Goal: Information Seeking & Learning: Find contact information

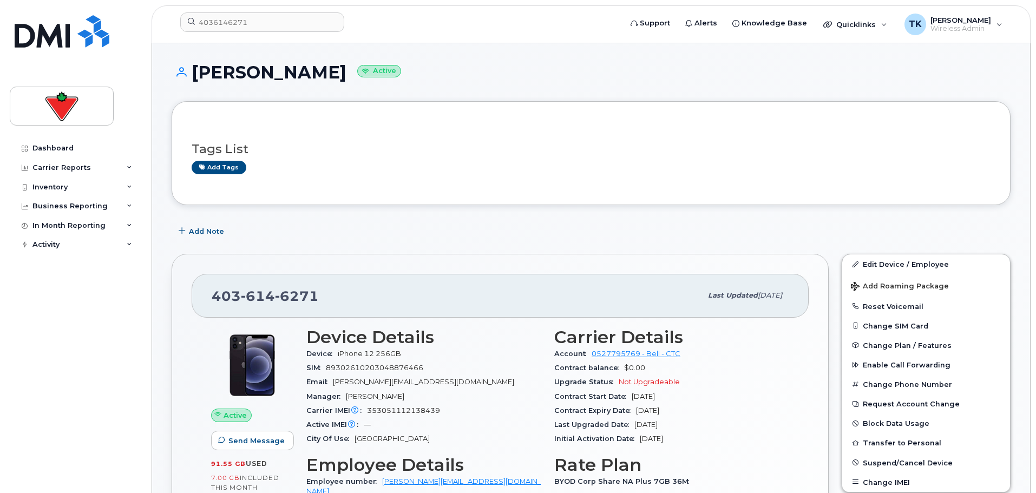
scroll to position [217, 0]
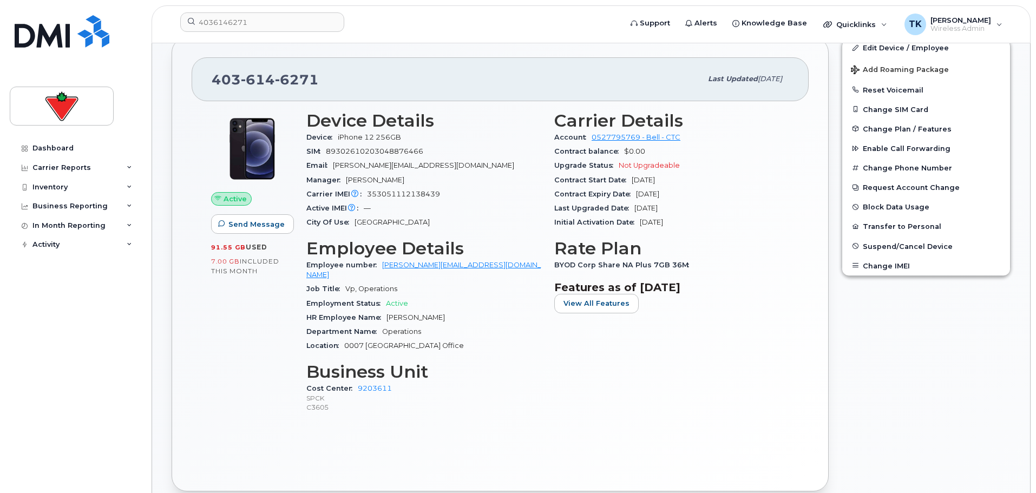
click at [409, 154] on span "89302610203048876466" at bounding box center [374, 151] width 97 height 8
drag, startPoint x: 403, startPoint y: 154, endPoint x: 447, endPoint y: 154, distance: 43.8
click at [447, 154] on div "SIM [TECHNICAL_ID]" at bounding box center [423, 152] width 235 height 14
click at [460, 151] on div "SIM [TECHNICAL_ID]" at bounding box center [423, 152] width 235 height 14
click at [443, 57] on div "[PHONE_NUMBER] Last updated [DATE]" at bounding box center [500, 78] width 617 height 43
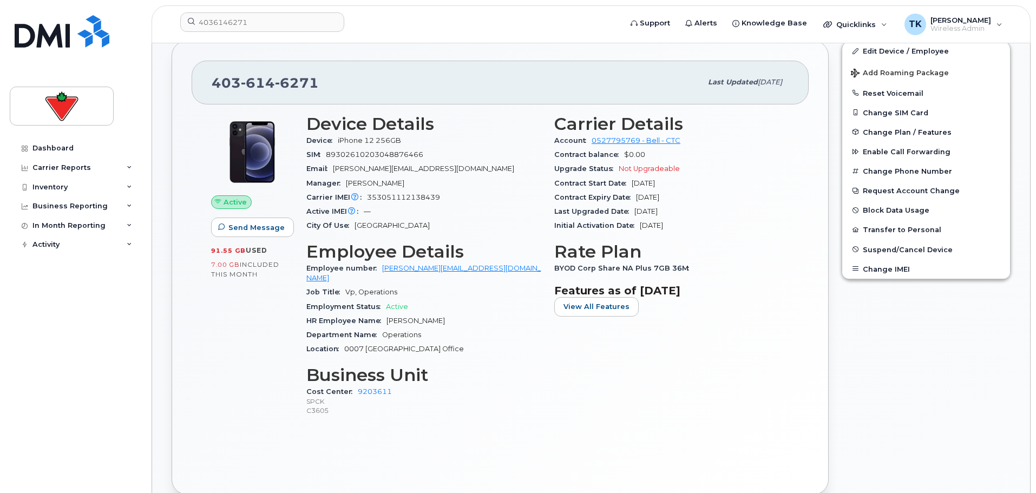
scroll to position [0, 0]
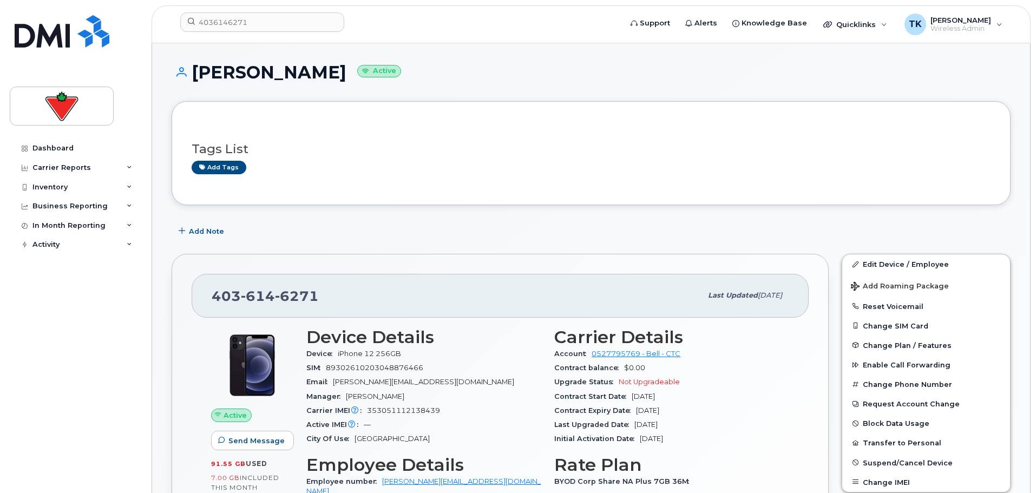
click at [539, 83] on div "[PERSON_NAME] Active" at bounding box center [591, 82] width 839 height 38
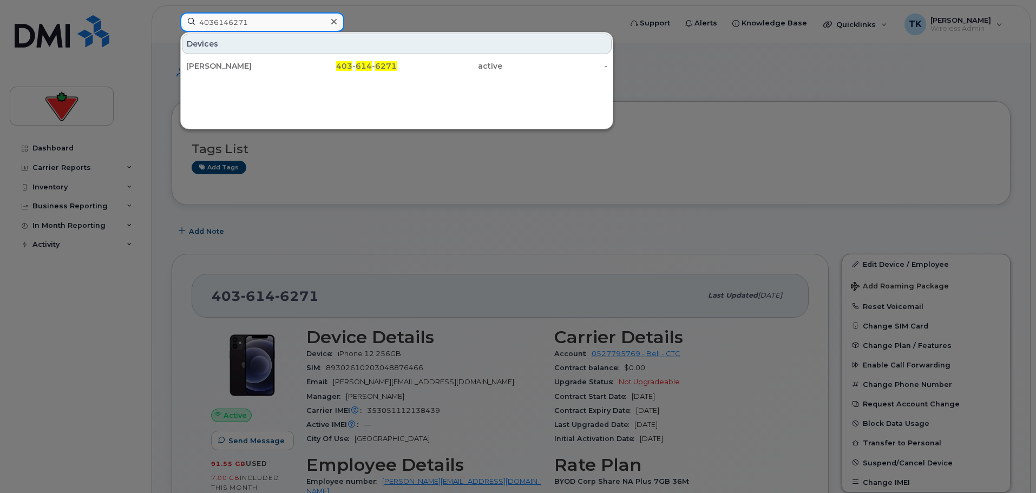
drag, startPoint x: 263, startPoint y: 20, endPoint x: 201, endPoint y: 21, distance: 61.2
click at [172, 21] on div "4036146271 Devices [PERSON_NAME] 403 - 614 - 6271 active -" at bounding box center [397, 24] width 451 height 24
click at [441, 184] on div at bounding box center [518, 246] width 1036 height 493
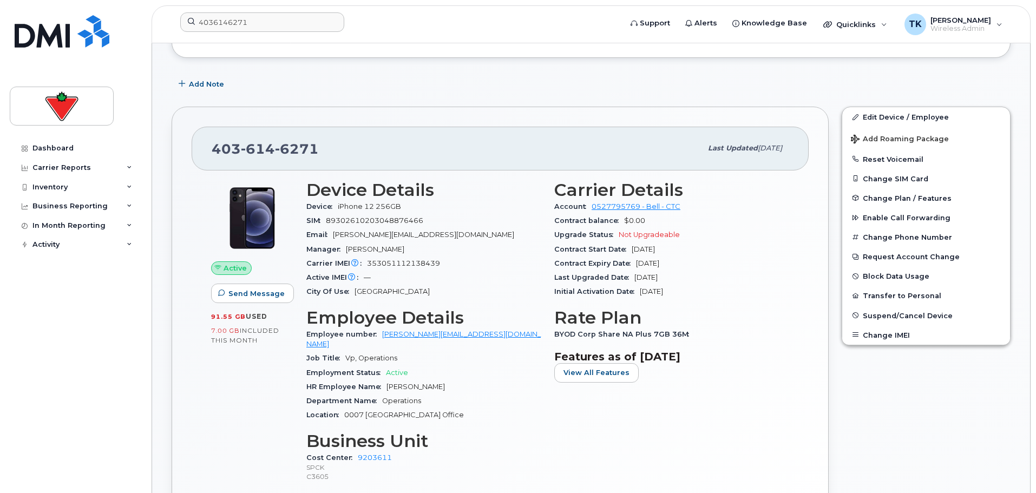
scroll to position [162, 0]
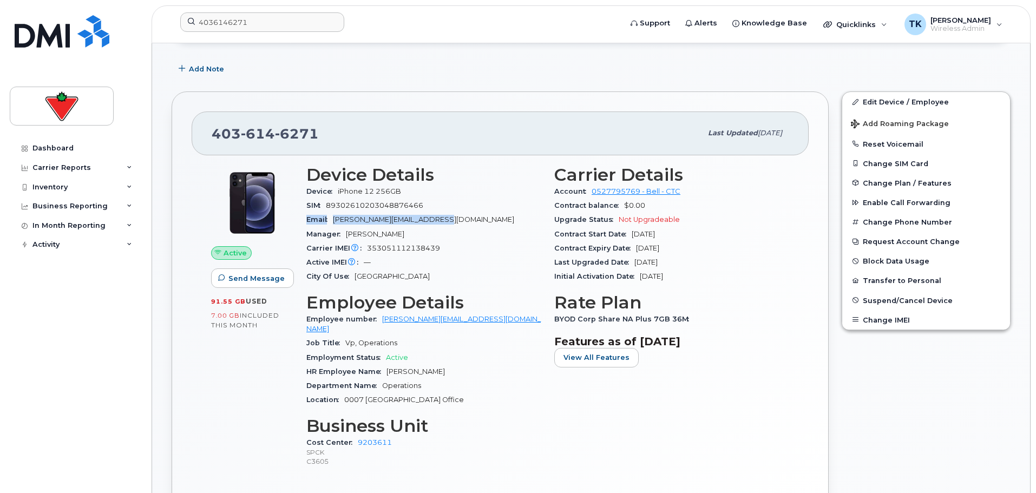
drag, startPoint x: 436, startPoint y: 220, endPoint x: 306, endPoint y: 220, distance: 129.4
click at [306, 220] on div "Email [PERSON_NAME][EMAIL_ADDRESS][DOMAIN_NAME]" at bounding box center [423, 220] width 235 height 14
copy div "Email [PERSON_NAME][EMAIL_ADDRESS][DOMAIN_NAME]"
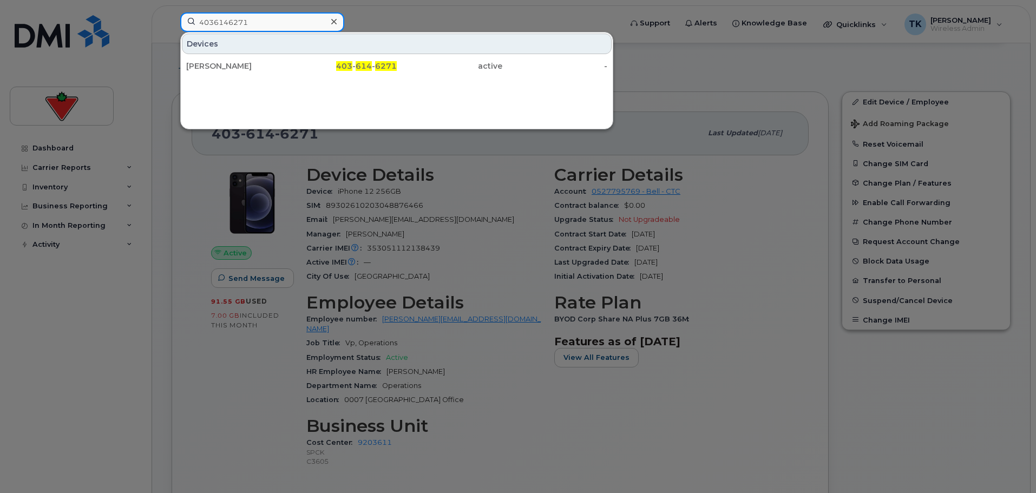
drag, startPoint x: 281, startPoint y: 15, endPoint x: 98, endPoint y: 15, distance: 183.0
click at [172, 15] on div "4036146271 Devices [PERSON_NAME] 403 - 614 - 6271 active -" at bounding box center [397, 24] width 451 height 24
paste input "[PERSON_NAME]"
drag, startPoint x: 281, startPoint y: 21, endPoint x: 90, endPoint y: 21, distance: 191.1
click at [172, 21] on div "[PERSON_NAME] Contacts [PERSON_NAME] . [PERSON_NAME] @[DOMAIN_NAME] [PERSON_NAM…" at bounding box center [397, 24] width 451 height 24
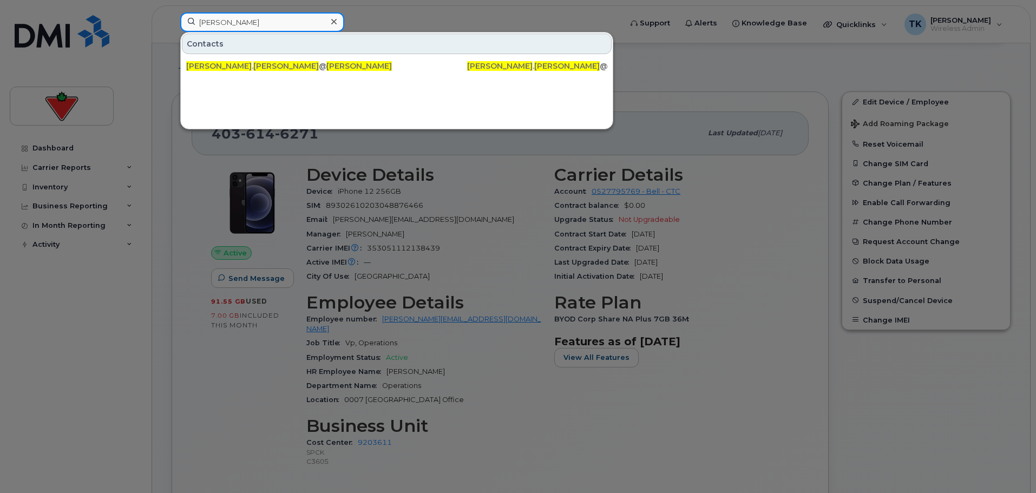
paste input "[PERSON_NAME]"
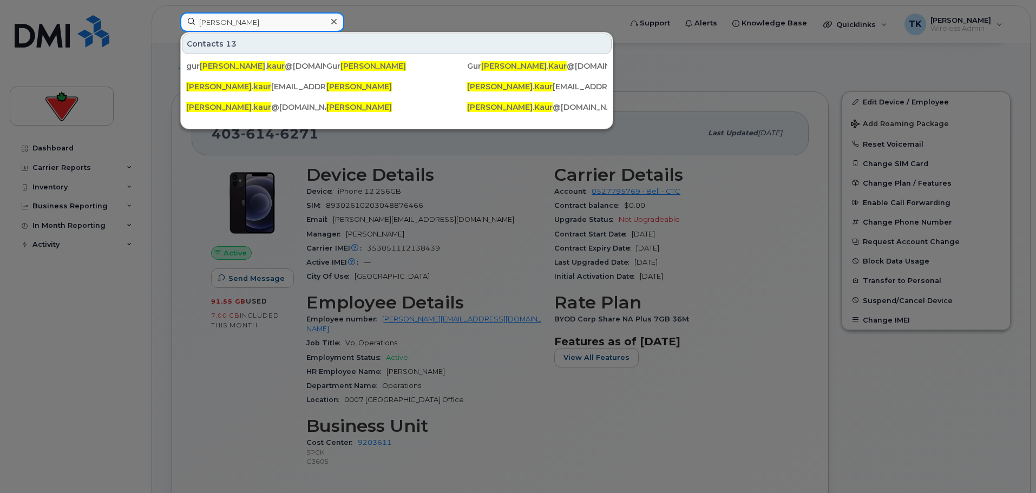
drag, startPoint x: 268, startPoint y: 21, endPoint x: 44, endPoint y: 15, distance: 224.7
click at [172, 15] on div "[PERSON_NAME] Contacts 13 [PERSON_NAME] . [PERSON_NAME] @[DOMAIN_NAME] Gur [PER…" at bounding box center [397, 24] width 451 height 24
paste input "[PERSON_NAME]"
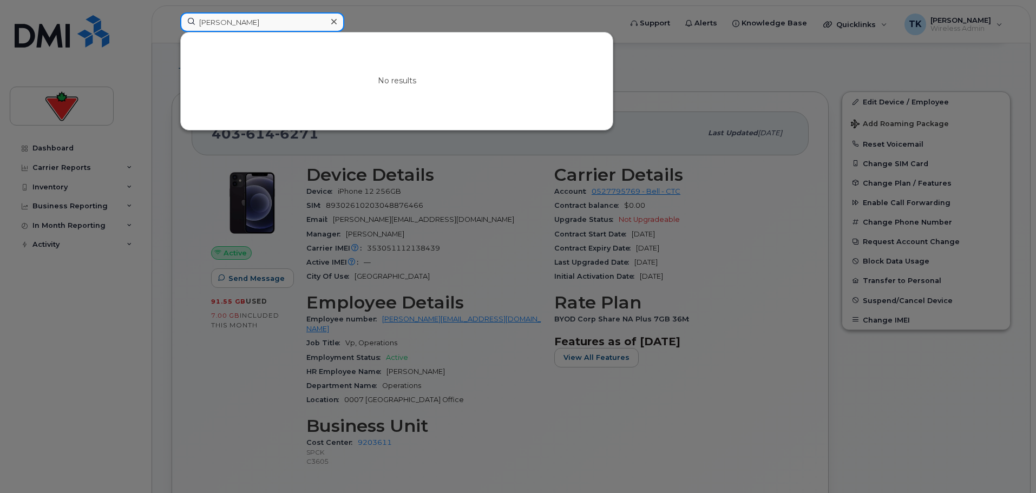
drag, startPoint x: 248, startPoint y: 22, endPoint x: 77, endPoint y: 22, distance: 171.0
click at [172, 22] on div "[PERSON_NAME] No results" at bounding box center [397, 24] width 451 height 24
paste input "[PERSON_NAME]"
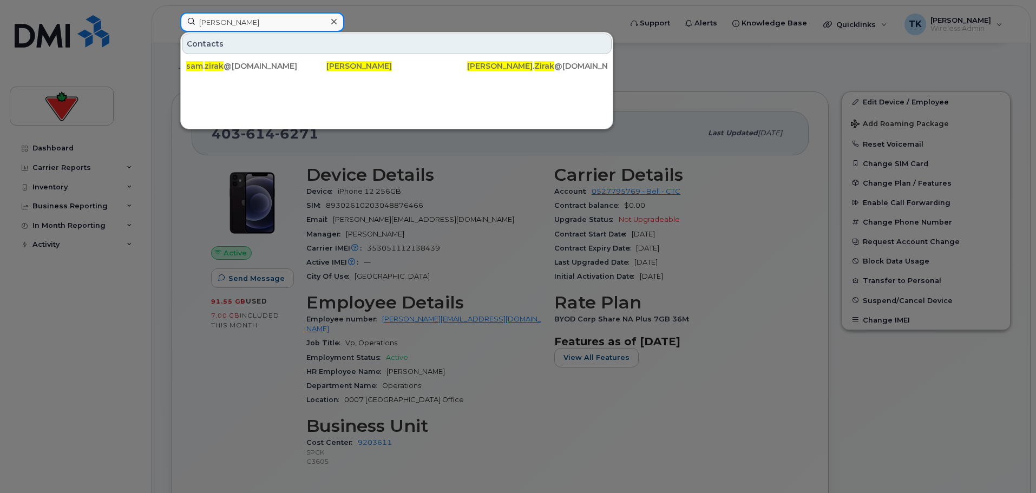
paste input "[PERSON_NAME]"
drag, startPoint x: 269, startPoint y: 23, endPoint x: 141, endPoint y: 22, distance: 128.3
click at [172, 22] on div "[PERSON_NAME] Contacts [PERSON_NAME] . zirak @[DOMAIN_NAME] [PERSON_NAME] [PERS…" at bounding box center [397, 24] width 451 height 24
paste input "[PERSON_NAME]"
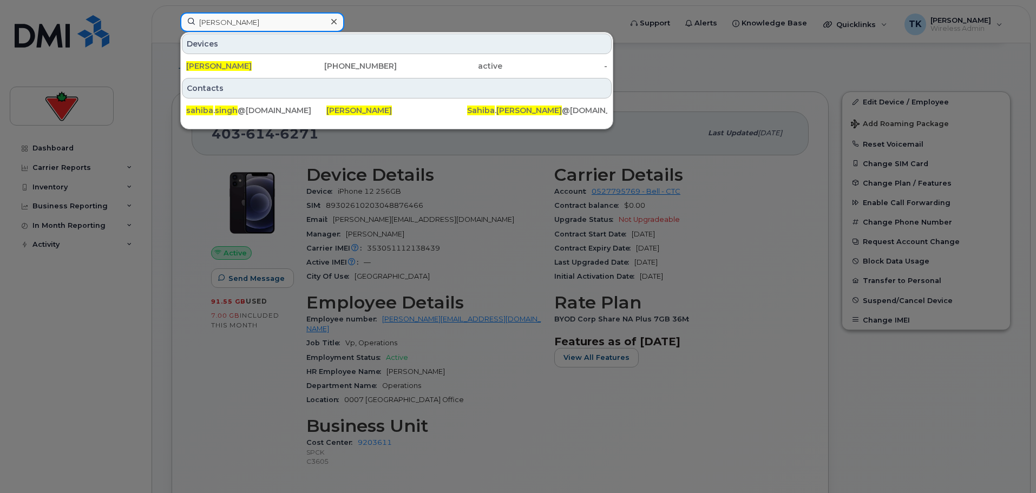
drag, startPoint x: 266, startPoint y: 30, endPoint x: 41, endPoint y: 6, distance: 226.4
click at [172, 12] on div "[PERSON_NAME] Devices [PERSON_NAME] [PHONE_NUMBER] active - Contacts sahiba . […" at bounding box center [397, 24] width 451 height 24
paste input "[PERSON_NAME]"
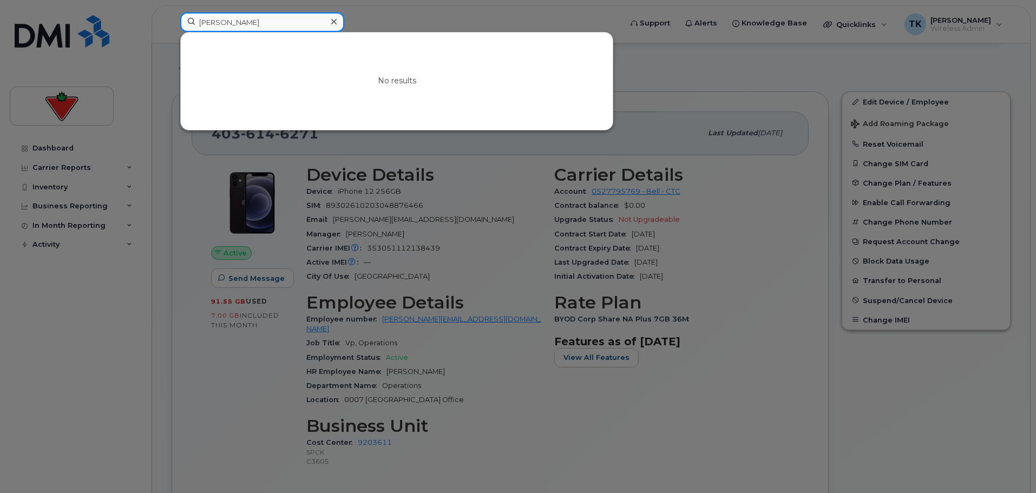
drag, startPoint x: 292, startPoint y: 27, endPoint x: 176, endPoint y: 21, distance: 116.0
click at [176, 21] on div "[PERSON_NAME] No results" at bounding box center [397, 24] width 451 height 24
paste input "Saira Kar"
drag, startPoint x: 217, startPoint y: 22, endPoint x: 120, endPoint y: 20, distance: 96.9
click at [172, 20] on div "Saira Kara No results" at bounding box center [397, 24] width 451 height 24
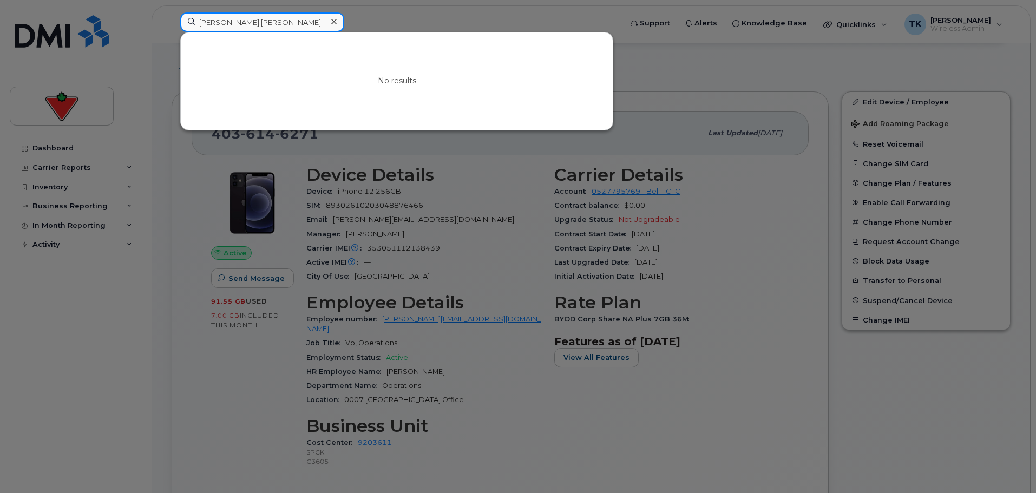
paste input "[PERSON_NAME]"
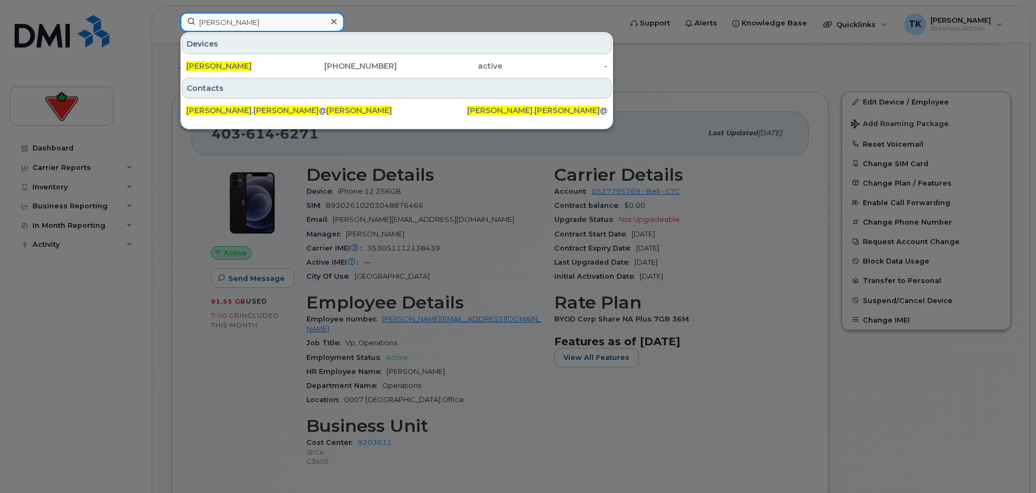
drag, startPoint x: 266, startPoint y: 27, endPoint x: 74, endPoint y: 6, distance: 193.3
click at [172, 12] on div "[PERSON_NAME] Devices [PERSON_NAME] [PHONE_NUMBER] active - Contacts [PERSON_NA…" at bounding box center [397, 24] width 451 height 24
paste input "[PERSON_NAME]"
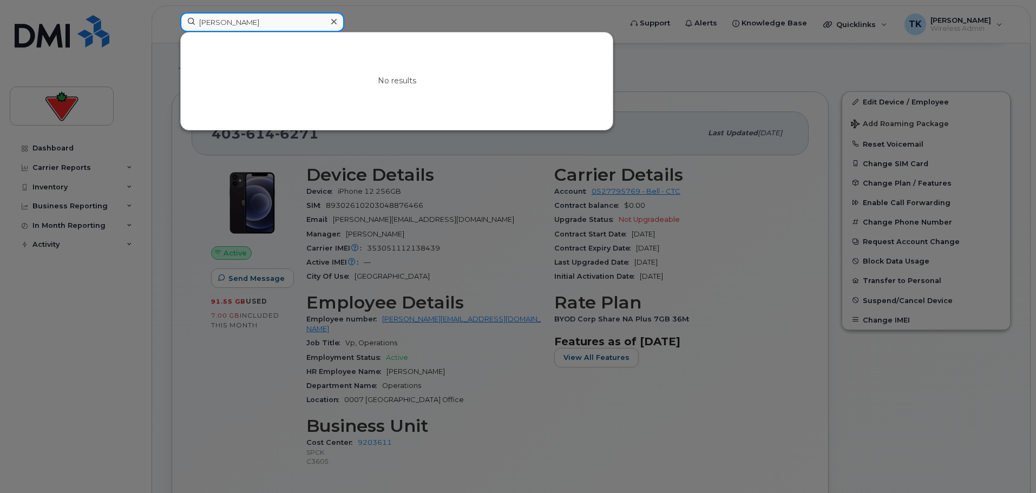
drag, startPoint x: 266, startPoint y: 17, endPoint x: 70, endPoint y: 17, distance: 196.5
click at [172, 17] on div "[PERSON_NAME] No results" at bounding box center [397, 24] width 451 height 24
paste input "[PERSON_NAME]"
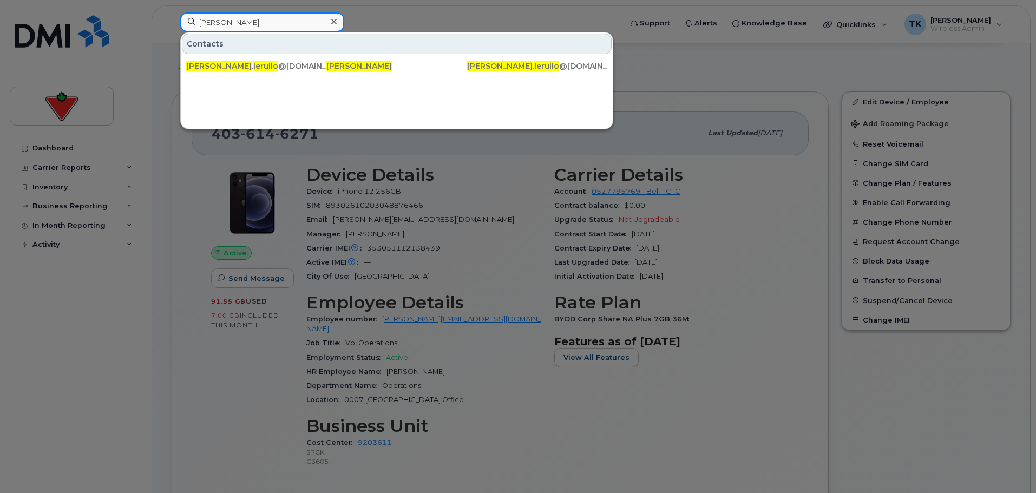
drag, startPoint x: 269, startPoint y: 27, endPoint x: 126, endPoint y: 8, distance: 144.7
click at [172, 12] on div "[PERSON_NAME] Contacts [PERSON_NAME] . ierullo @[DOMAIN_NAME] [PERSON_NAME] [PE…" at bounding box center [397, 24] width 451 height 24
paste input "afisa [DEMOGRAPHIC_DATA]"
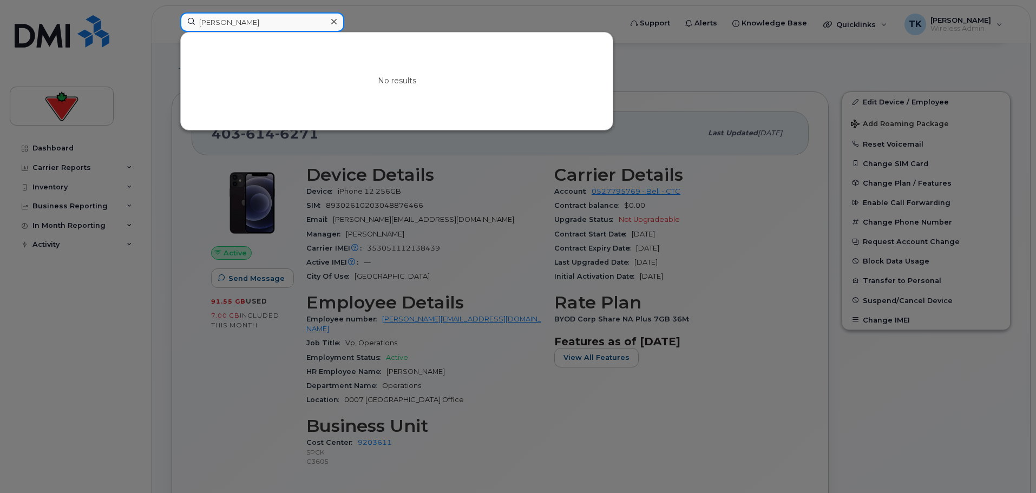
drag, startPoint x: 150, startPoint y: 16, endPoint x: 129, endPoint y: 11, distance: 22.3
click at [172, 13] on div "[PERSON_NAME][DEMOGRAPHIC_DATA] No results" at bounding box center [397, 24] width 451 height 24
drag, startPoint x: 186, startPoint y: 14, endPoint x: 91, endPoint y: 2, distance: 94.9
click at [172, 12] on div "[PERSON_NAME][DEMOGRAPHIC_DATA] No results" at bounding box center [397, 24] width 451 height 24
paste input "[PERSON_NAME]"
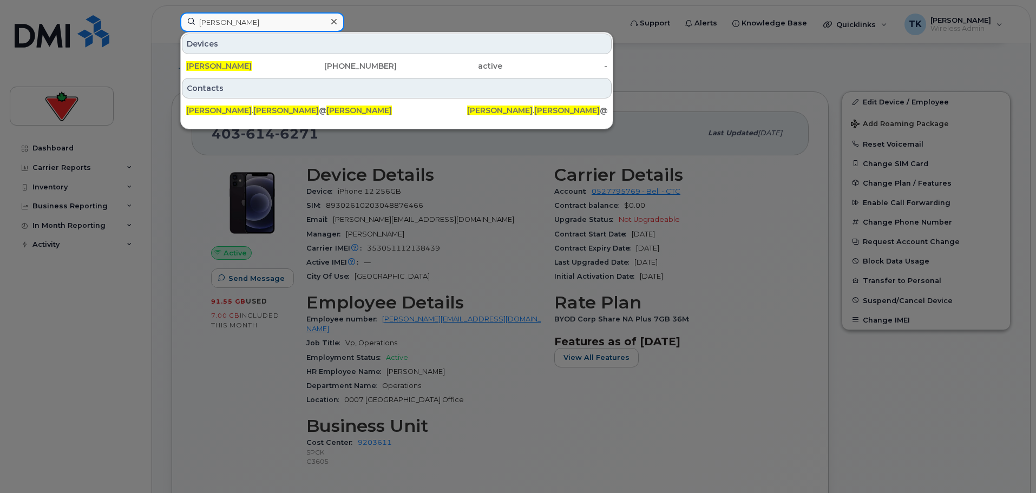
drag, startPoint x: 266, startPoint y: 24, endPoint x: 121, endPoint y: 12, distance: 145.5
click at [172, 12] on div "[PERSON_NAME] Devices [PERSON_NAME] [PHONE_NUMBER] active - Contacts [PERSON_NA…" at bounding box center [397, 24] width 451 height 24
paste input "[PERSON_NAME]"
drag, startPoint x: 268, startPoint y: 21, endPoint x: 80, endPoint y: 22, distance: 188.9
click at [172, 22] on div "[PERSON_NAME] Devices [PERSON_NAME] [PHONE_NUMBER] active - Contacts [PERSON_NA…" at bounding box center [397, 24] width 451 height 24
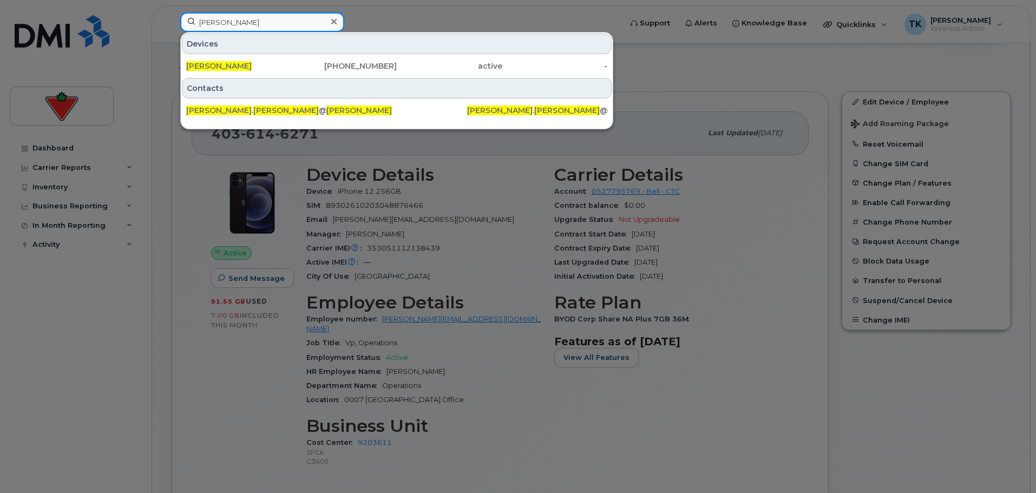
paste input "[PERSON_NAME]"
drag, startPoint x: 263, startPoint y: 27, endPoint x: 78, endPoint y: 8, distance: 185.0
click at [172, 12] on div "[PERSON_NAME] [PERSON_NAME] [PHONE_NUMBER] active - Contacts kayla . [PERSON_NA…" at bounding box center [397, 24] width 451 height 24
paste input "[PERSON_NAME]"
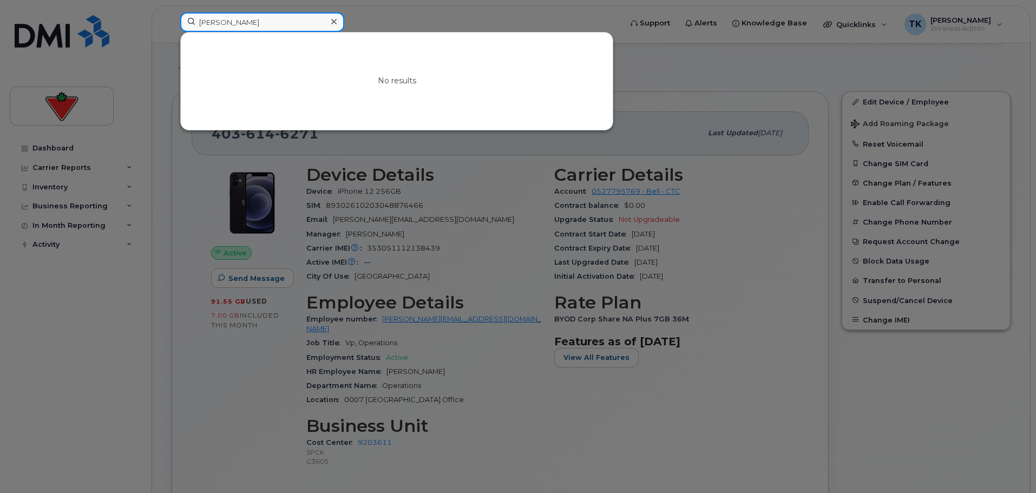
drag, startPoint x: 264, startPoint y: 23, endPoint x: 72, endPoint y: 16, distance: 192.3
click at [172, 16] on div "[PERSON_NAME] No results" at bounding box center [397, 24] width 451 height 24
paste input "[PERSON_NAME]"
drag, startPoint x: 285, startPoint y: 24, endPoint x: 45, endPoint y: 23, distance: 239.8
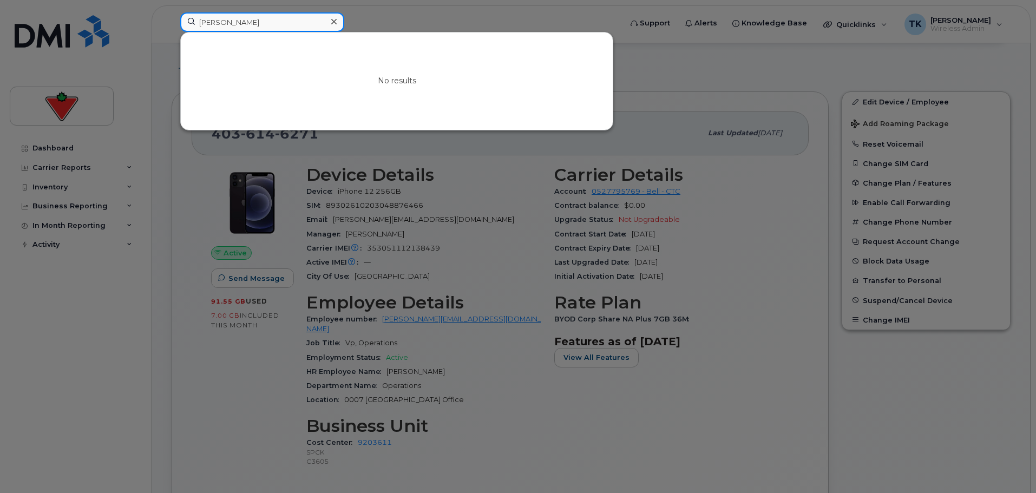
click at [172, 23] on div "Naeeme Aspar No results" at bounding box center [397, 24] width 451 height 24
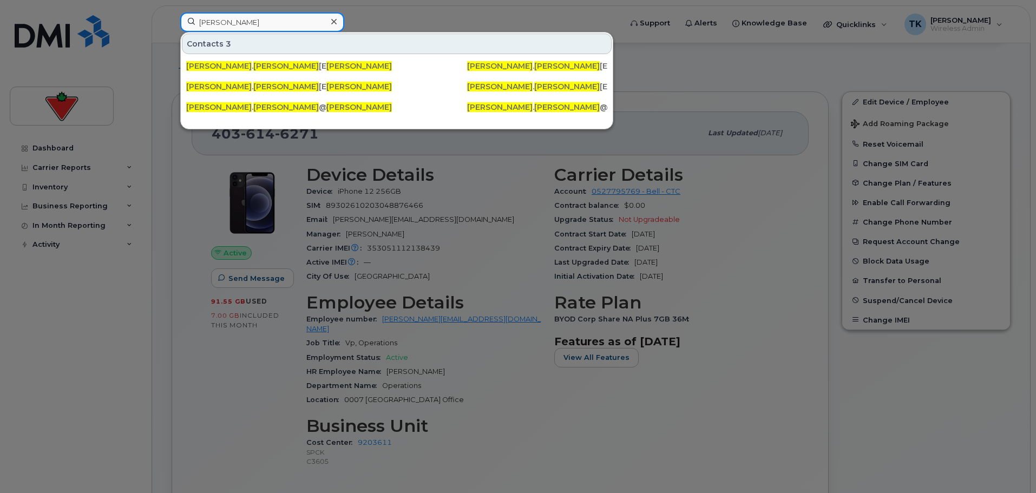
paste input "[PERSON_NAME]"
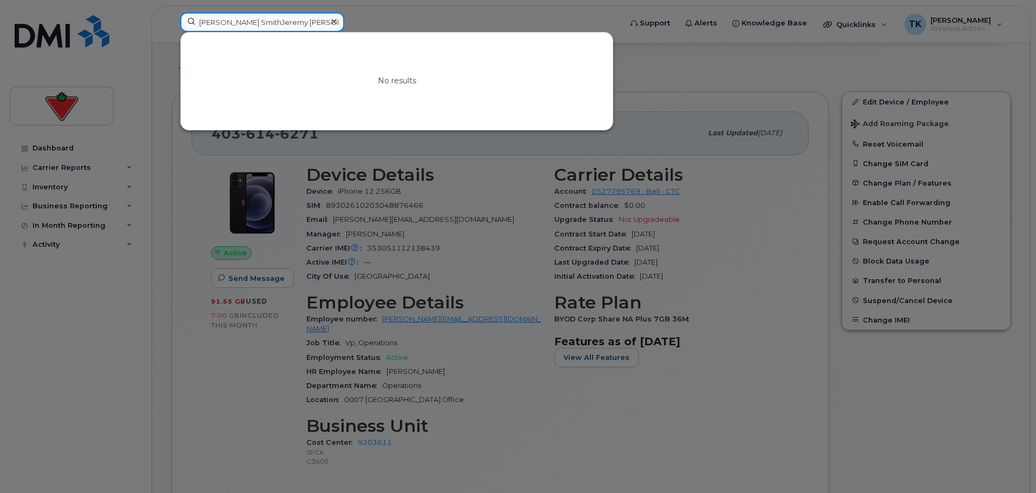
drag, startPoint x: 302, startPoint y: 22, endPoint x: 73, endPoint y: 15, distance: 229.1
click at [172, 16] on div "[PERSON_NAME] SmithJeremy [PERSON_NAME] No results" at bounding box center [397, 24] width 451 height 24
paste input
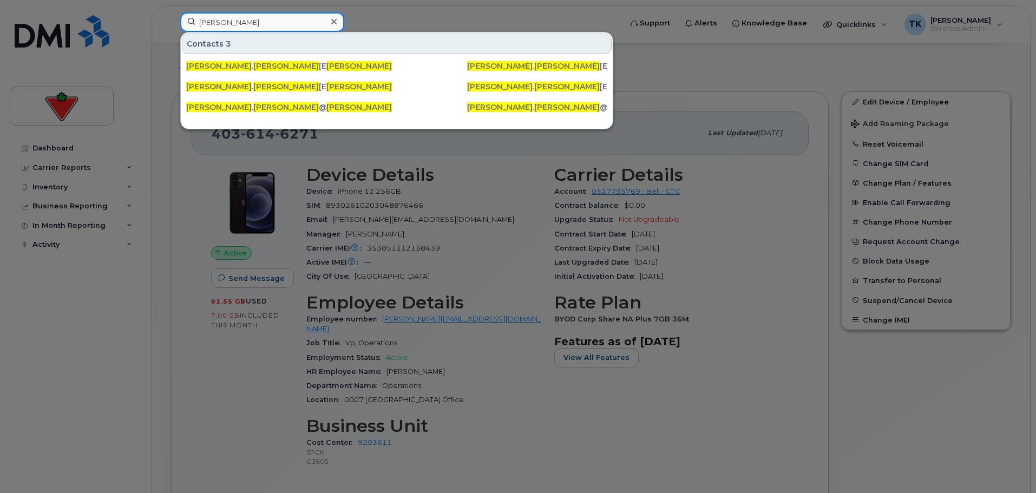
drag, startPoint x: 278, startPoint y: 26, endPoint x: 99, endPoint y: 19, distance: 179.3
click at [172, 19] on div "[PERSON_NAME] Contacts 3 [PERSON_NAME] . [PERSON_NAME] [EMAIL_ADDRESS][DOMAIN_N…" at bounding box center [397, 24] width 451 height 24
paste input "askeet [PERSON_NAME]"
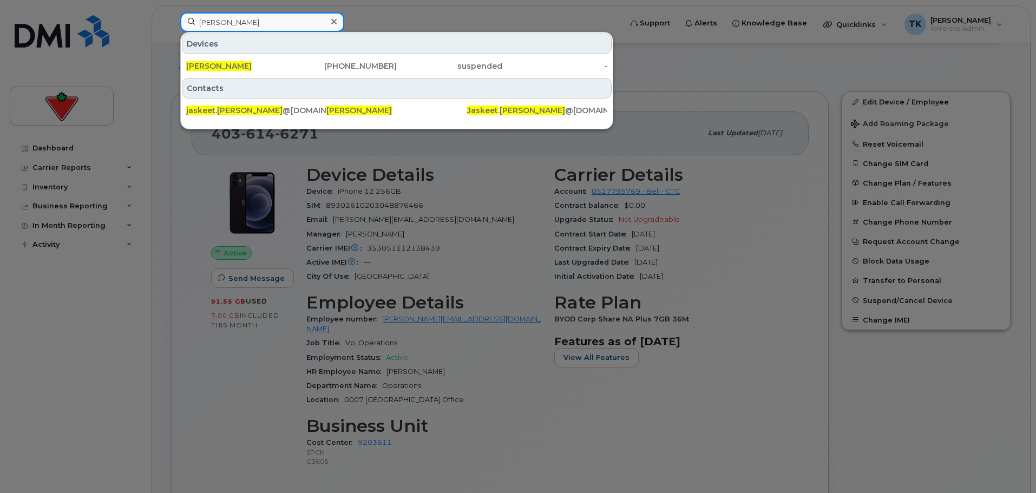
paste input "[PERSON_NAME]"
drag, startPoint x: 268, startPoint y: 23, endPoint x: 93, endPoint y: 4, distance: 175.9
click at [172, 12] on div "[PERSON_NAME] Devices [PERSON_NAME] [PHONE_NUMBER] suspended - Contacts jaskeet…" at bounding box center [397, 24] width 451 height 24
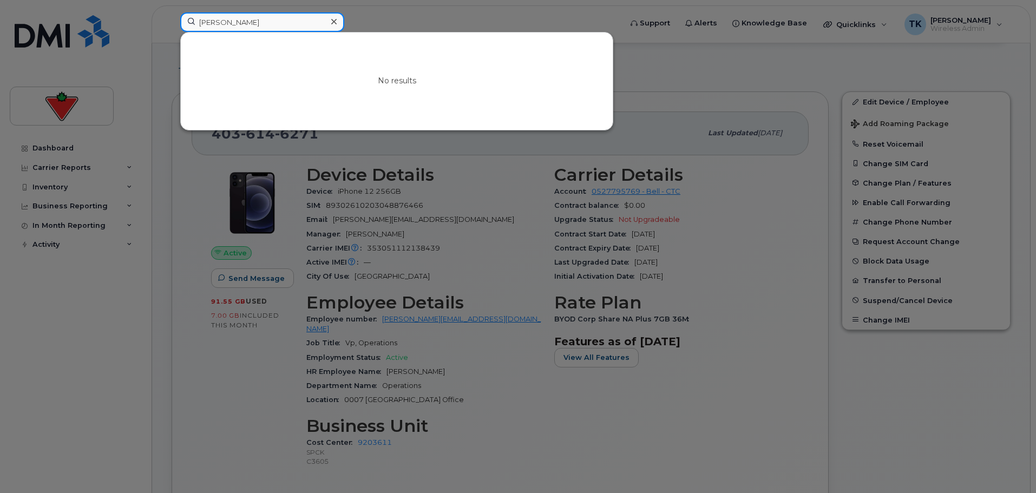
drag, startPoint x: 260, startPoint y: 24, endPoint x: 134, endPoint y: 30, distance: 126.8
click at [172, 30] on div "[PERSON_NAME] No results" at bounding box center [397, 24] width 451 height 24
paste input "[PERSON_NAME]"
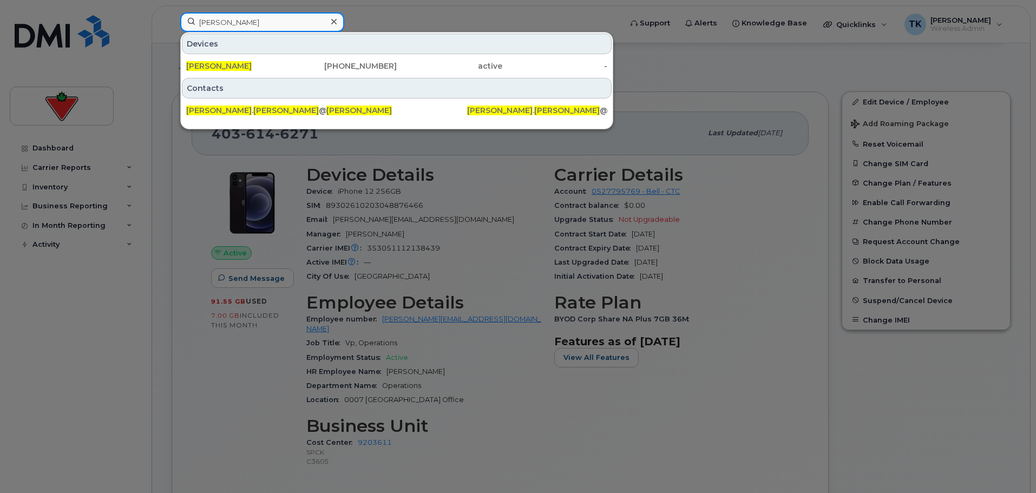
drag, startPoint x: 279, startPoint y: 20, endPoint x: 82, endPoint y: 21, distance: 197.0
click at [172, 21] on div "[PERSON_NAME] Devices [PERSON_NAME] [PHONE_NUMBER] active - Contacts [PERSON_NA…" at bounding box center [397, 24] width 451 height 24
paste input "[PERSON_NAME]"
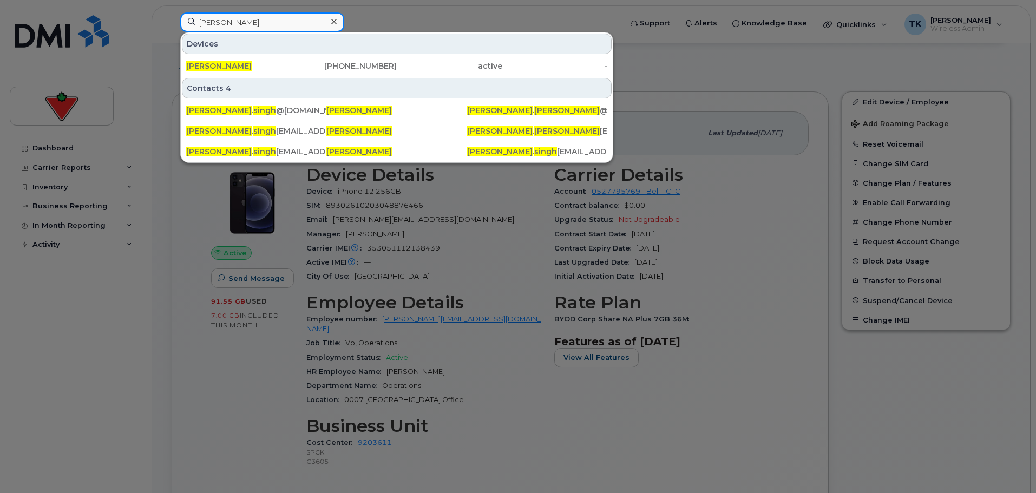
drag, startPoint x: 280, startPoint y: 22, endPoint x: -2, endPoint y: 21, distance: 282.0
paste input "[PERSON_NAME]"
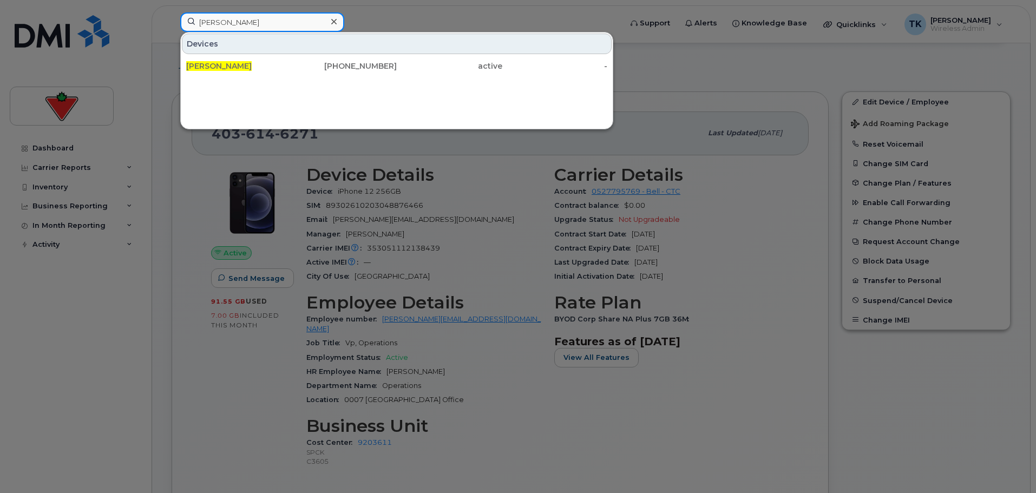
drag, startPoint x: 293, startPoint y: 15, endPoint x: 86, endPoint y: 15, distance: 206.8
click at [172, 20] on div "[PERSON_NAME] Devices [PERSON_NAME] [PHONE_NUMBER] active -" at bounding box center [397, 24] width 451 height 24
paste input "hristene [PERSON_NAME]"
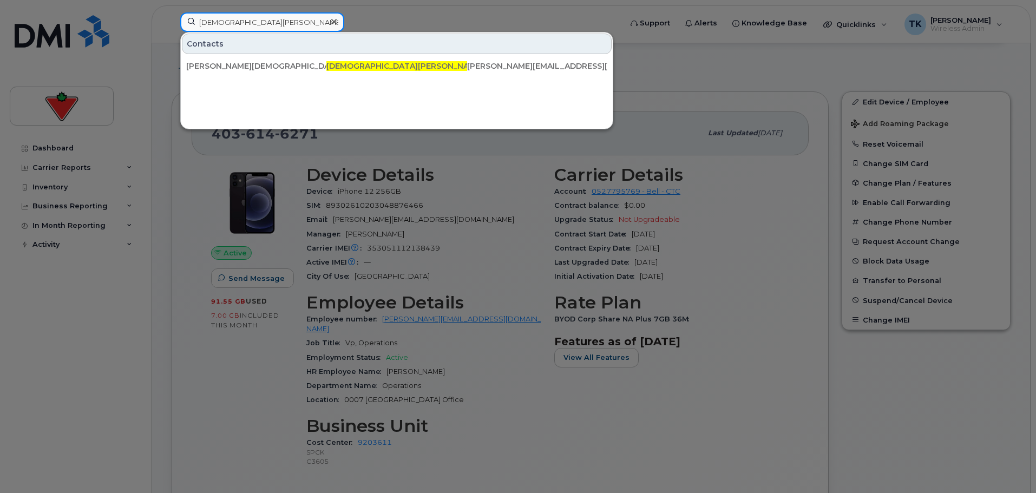
type input "[DEMOGRAPHIC_DATA][PERSON_NAME]"
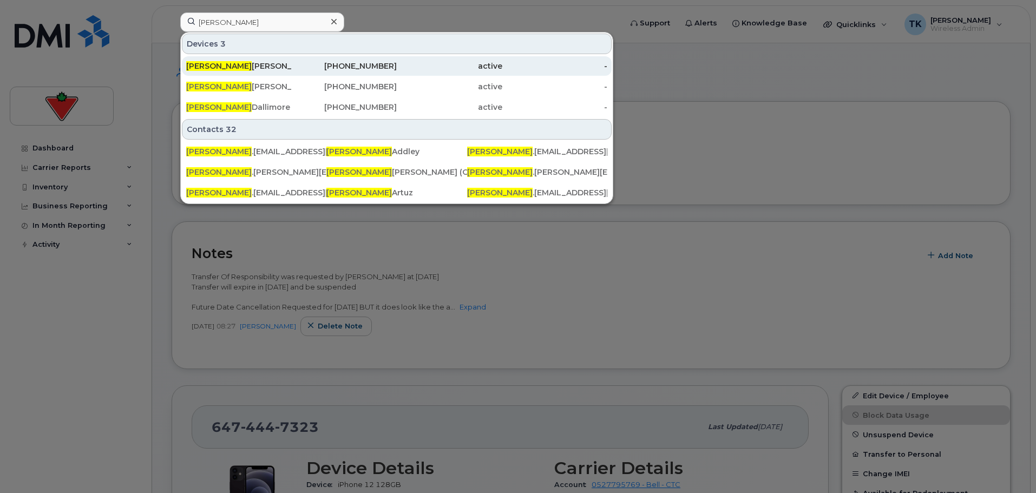
type input "denise"
click at [214, 67] on div "Denise Rummo" at bounding box center [239, 66] width 106 height 11
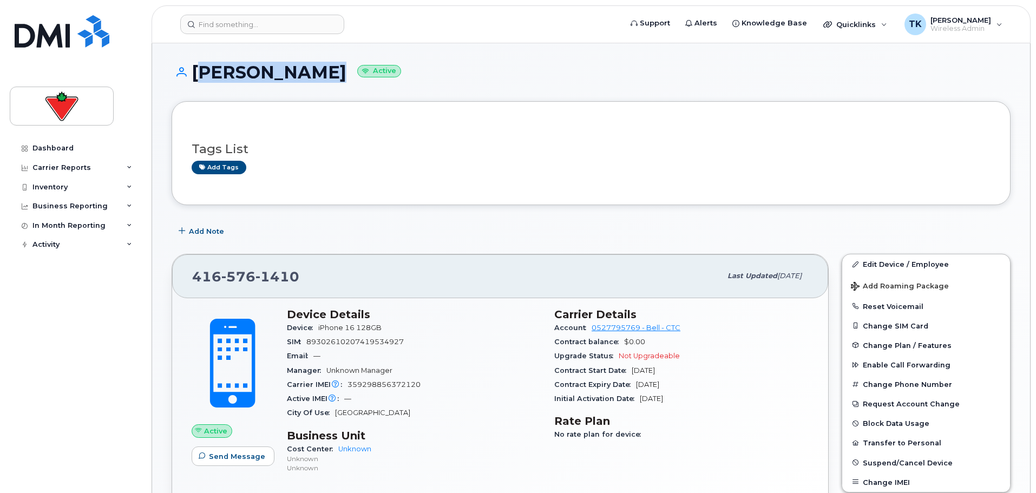
drag, startPoint x: 329, startPoint y: 75, endPoint x: 197, endPoint y: 69, distance: 132.2
click at [197, 69] on h1 "Denise Rummo Active" at bounding box center [591, 72] width 839 height 19
copy h1 "Denise Rummo"
click at [378, 140] on div "Tags List Add tags" at bounding box center [591, 154] width 799 height 42
